Goal: Obtain resource: Download file/media

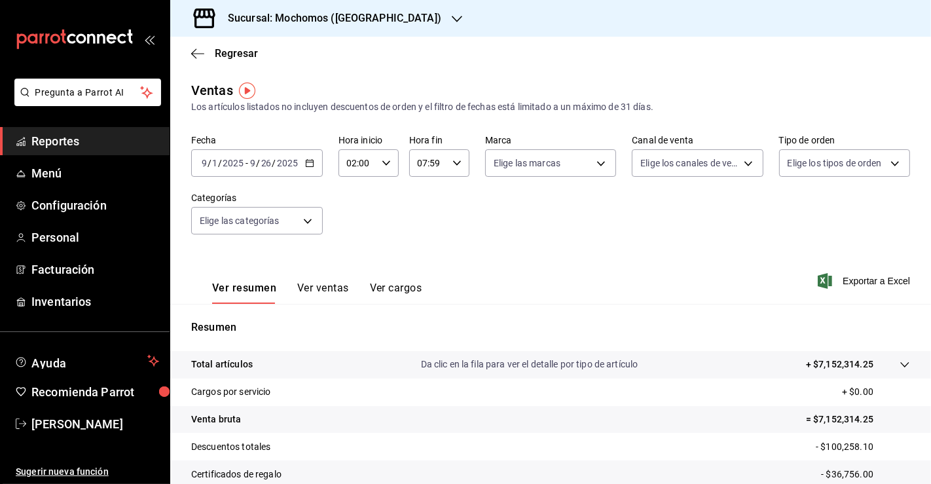
click at [63, 141] on span "Reportes" at bounding box center [95, 141] width 128 height 18
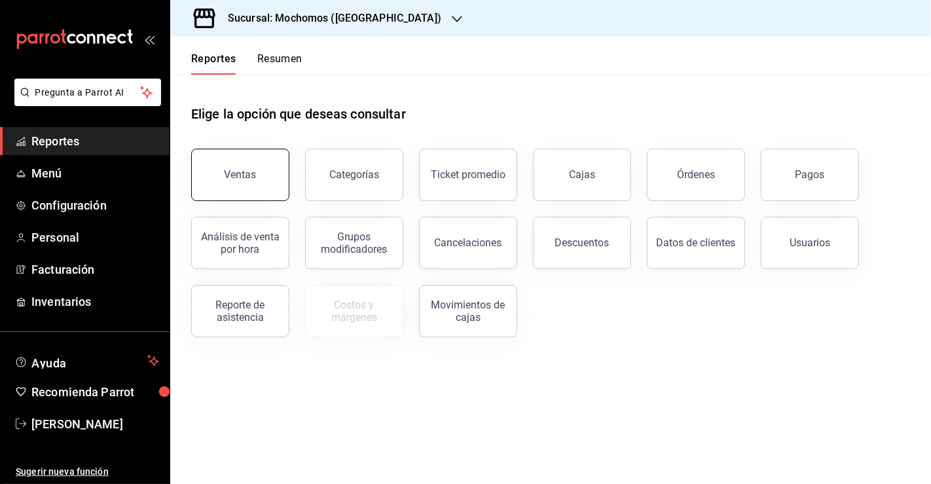
click at [245, 171] on div "Ventas" at bounding box center [241, 174] width 32 height 12
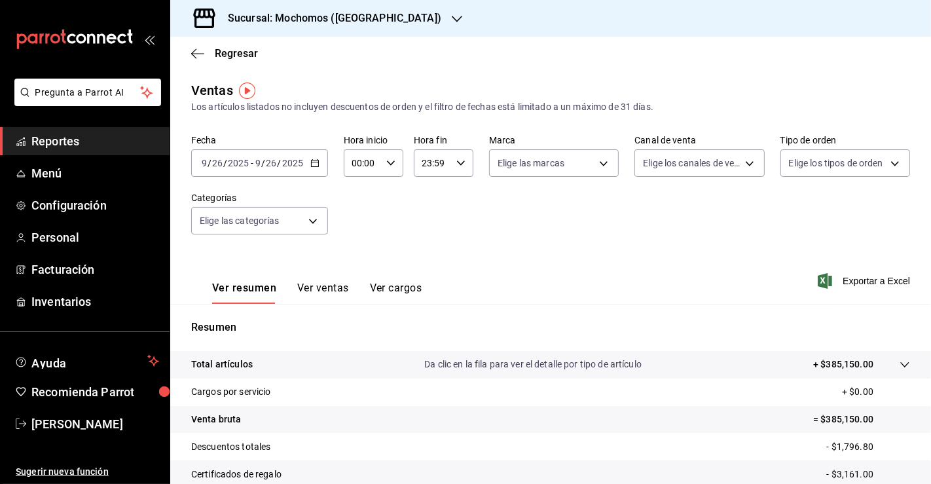
click at [314, 165] on icon "button" at bounding box center [314, 163] width 9 height 9
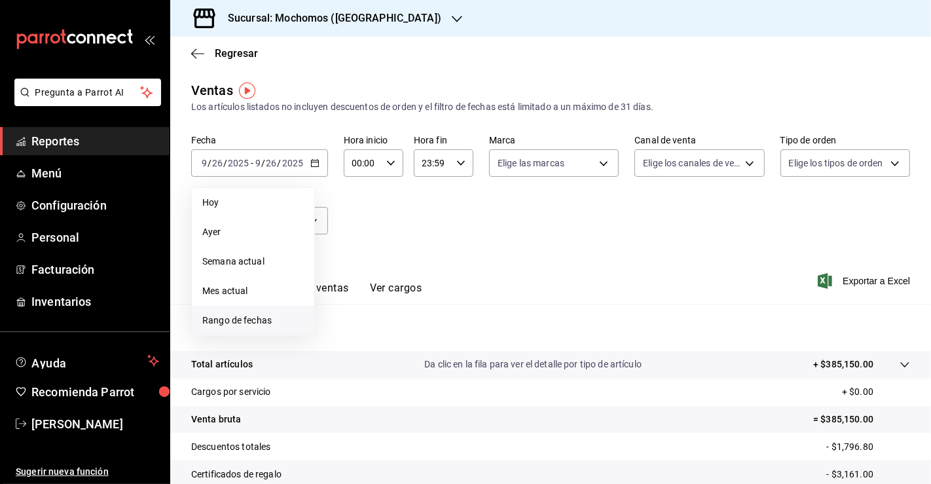
click at [271, 313] on li "Rango de fechas" at bounding box center [253, 320] width 122 height 29
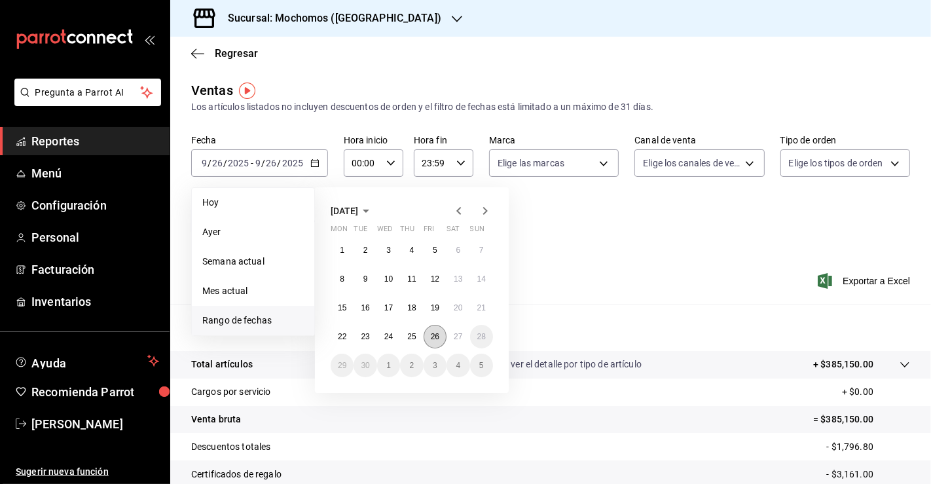
click at [441, 339] on button "26" at bounding box center [435, 337] width 23 height 24
click at [464, 339] on button "27" at bounding box center [458, 337] width 23 height 24
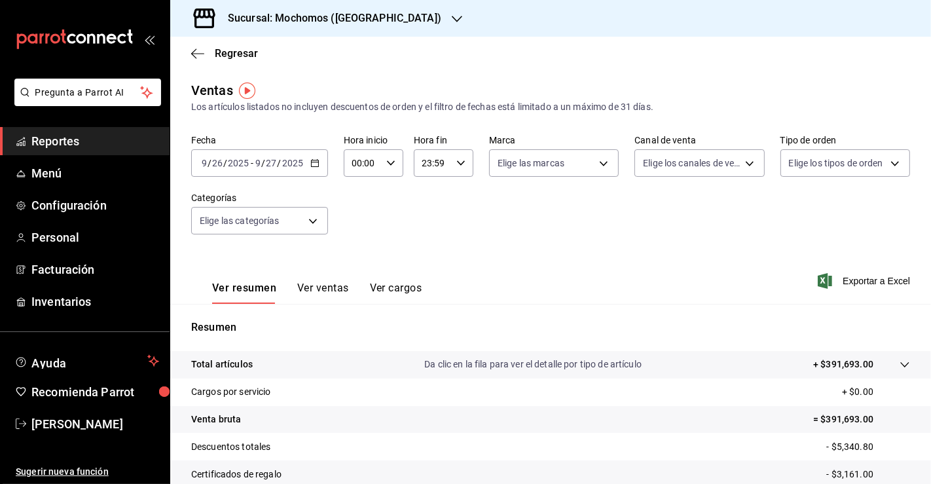
click at [378, 162] on input "00:00" at bounding box center [362, 163] width 37 height 26
click at [354, 238] on span "05" at bounding box center [357, 236] width 9 height 10
type input "05:00"
click at [675, 295] on div at bounding box center [465, 242] width 931 height 484
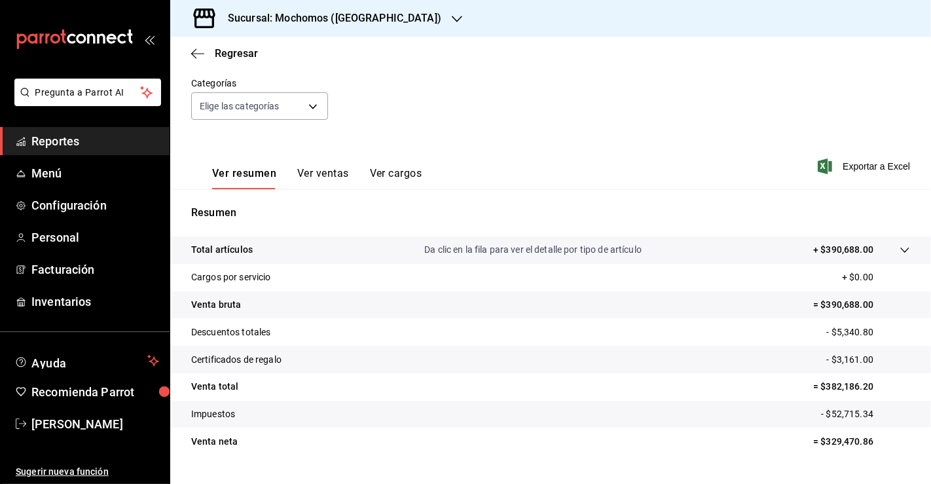
scroll to position [143, 0]
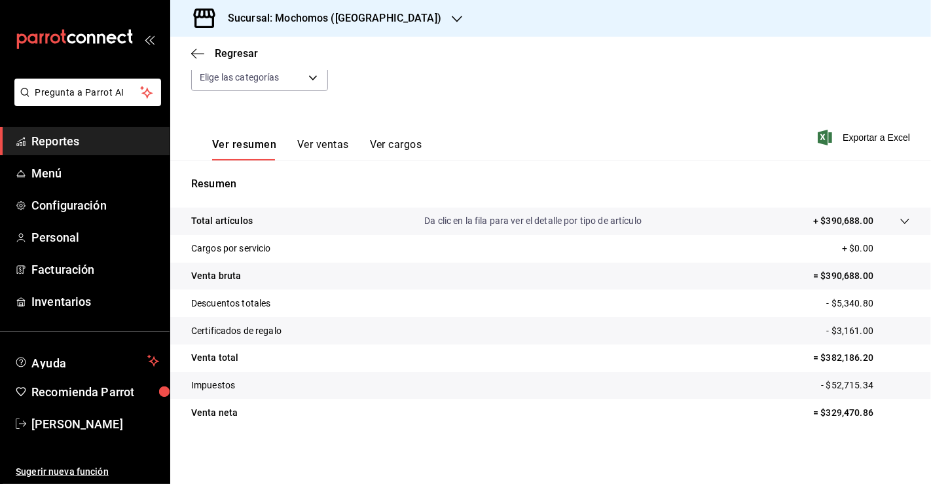
click at [829, 426] on div "Total artículos Da clic en la fila para ver el detalle por tipo de artículo + $…" at bounding box center [550, 325] width 761 height 234
click at [843, 411] on p "= $329,470.86" at bounding box center [861, 413] width 97 height 14
copy p "329,470.86"
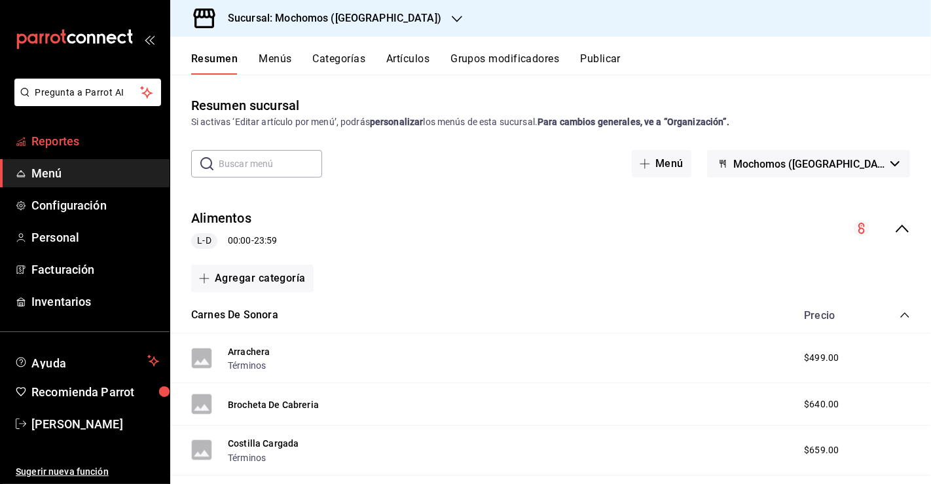
click at [83, 143] on span "Reportes" at bounding box center [95, 141] width 128 height 18
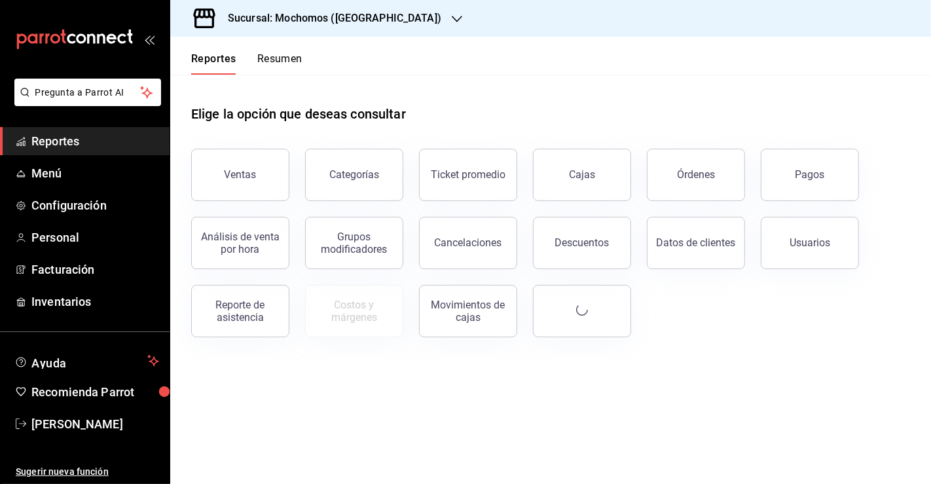
click at [263, 177] on button "Ventas" at bounding box center [240, 175] width 98 height 52
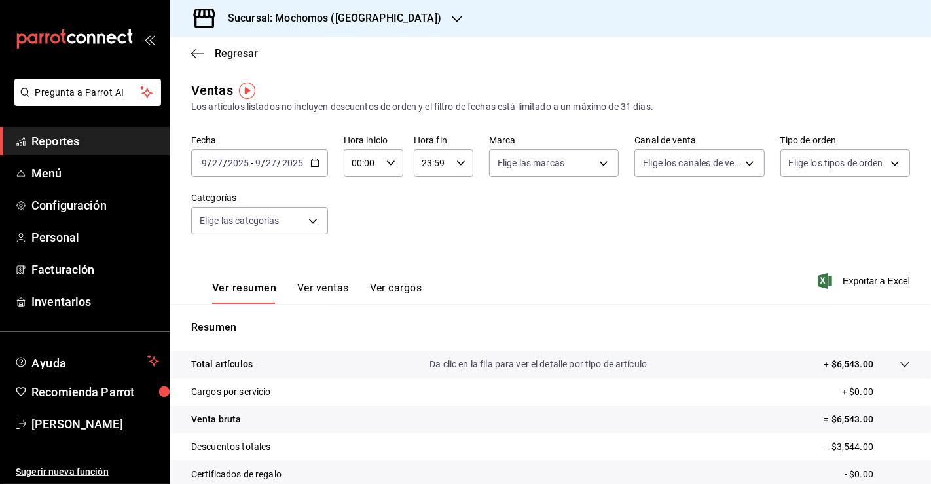
click at [316, 165] on icon "button" at bounding box center [314, 163] width 9 height 9
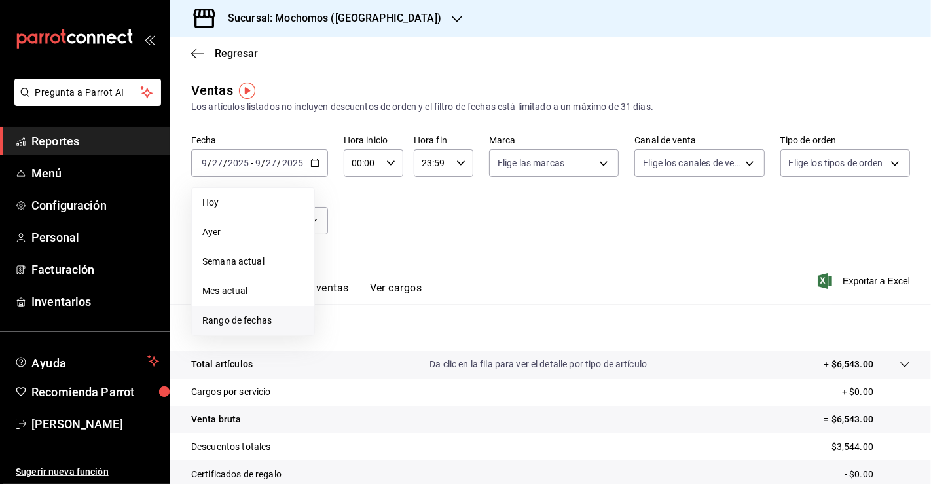
click at [274, 325] on span "Rango de fechas" at bounding box center [253, 321] width 102 height 14
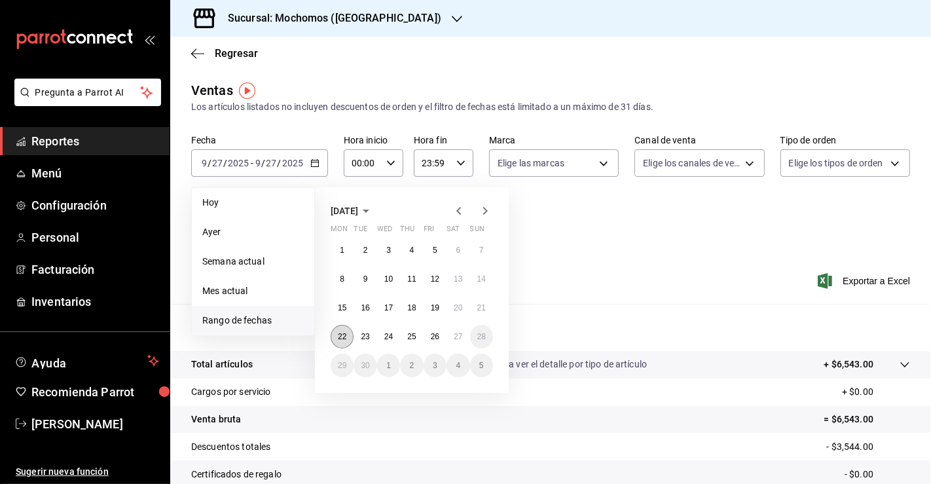
click at [347, 343] on button "22" at bounding box center [342, 337] width 23 height 24
click at [439, 339] on button "26" at bounding box center [435, 337] width 23 height 24
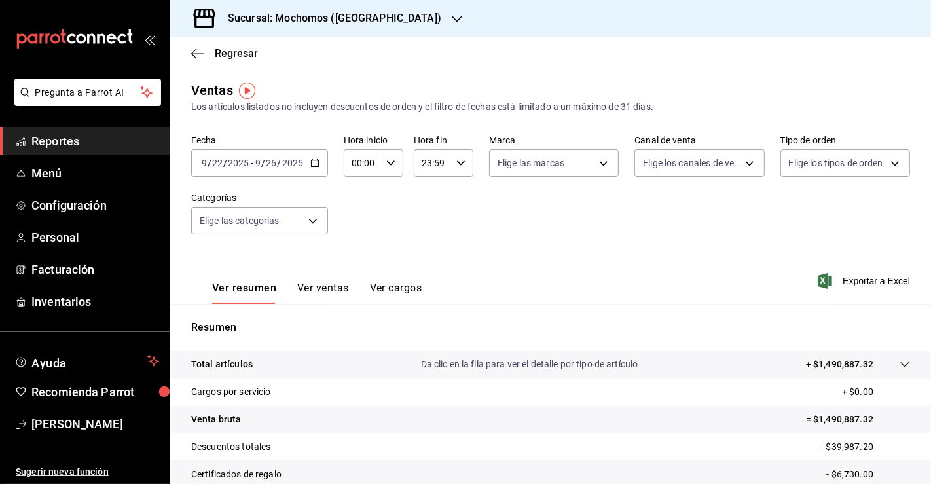
click at [825, 278] on span "Exportar a Excel" at bounding box center [866, 281] width 90 height 16
